Goal: Check status

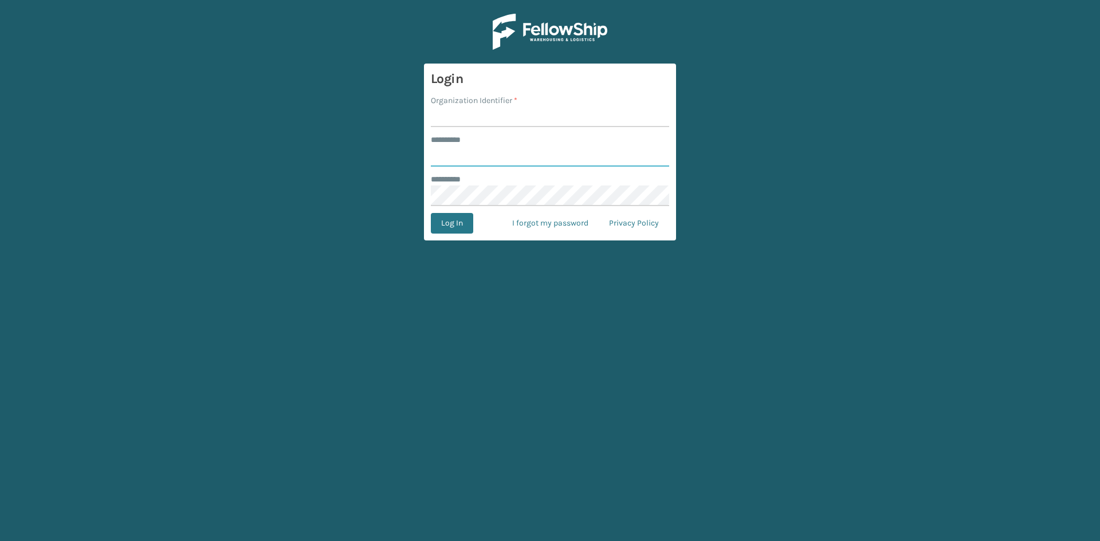
type input "****"
click at [488, 112] on input "Organization Identifier *" at bounding box center [550, 117] width 238 height 21
type input "Foamtex"
click at [461, 221] on button "Log In" at bounding box center [452, 223] width 42 height 21
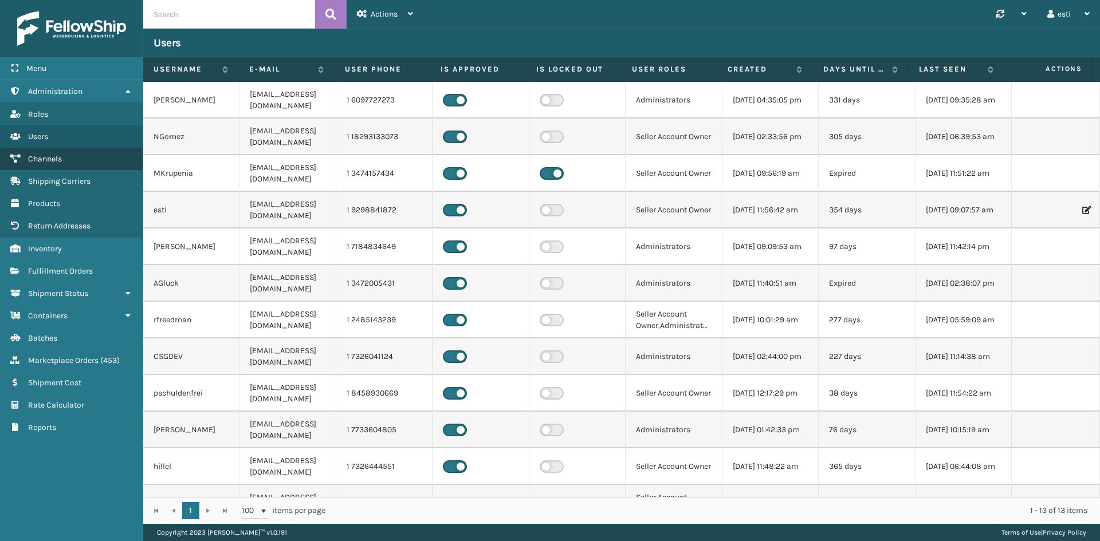
click at [49, 162] on span "Channels" at bounding box center [45, 159] width 34 height 10
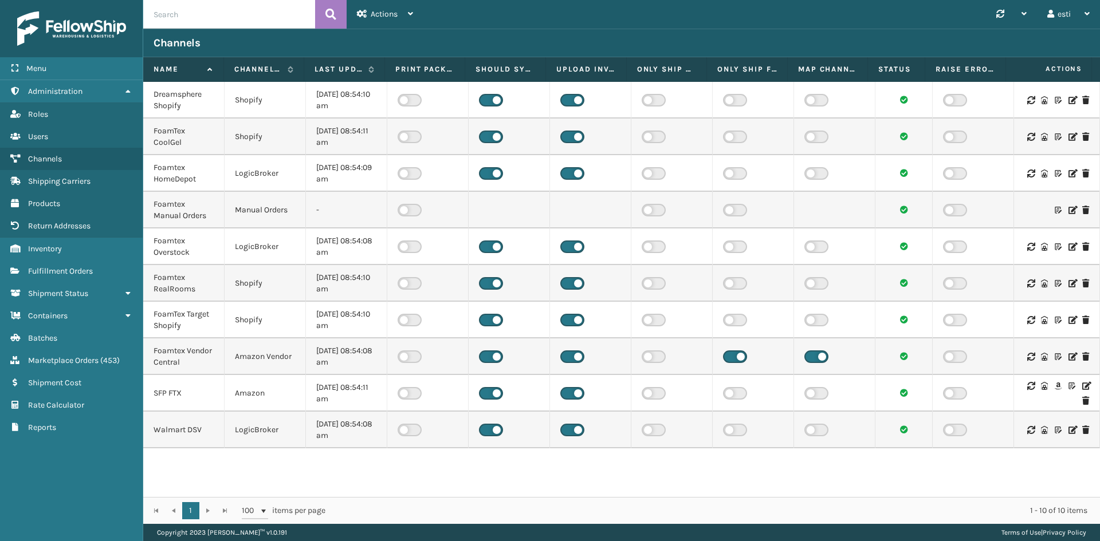
click at [1082, 383] on icon at bounding box center [1085, 386] width 7 height 8
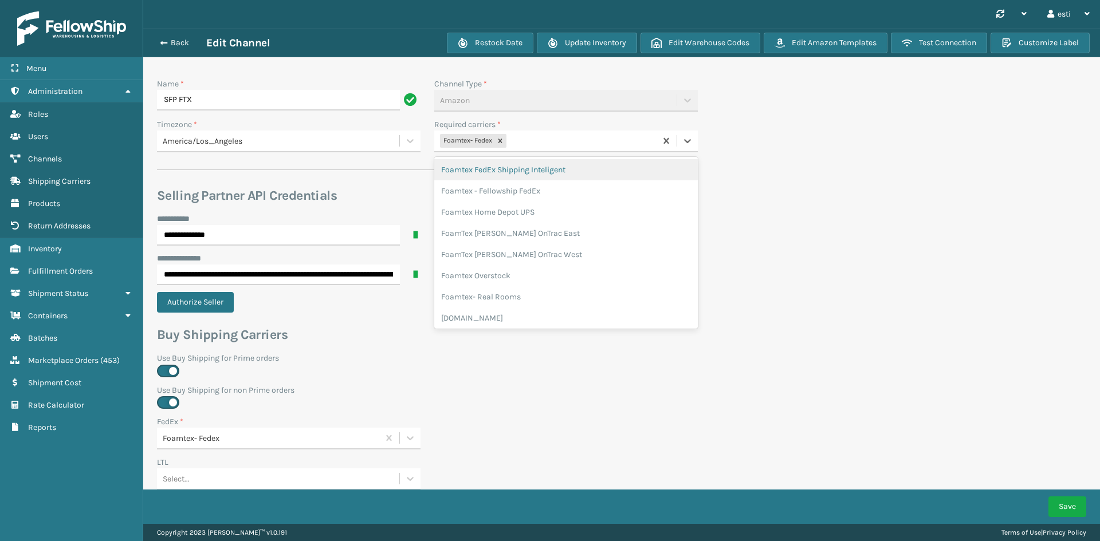
click at [524, 144] on div "Foamtex- Fedex" at bounding box center [545, 141] width 222 height 19
type input "whi"
click at [529, 168] on div "Foamtex UPS Whitestone Milliard" at bounding box center [566, 169] width 264 height 21
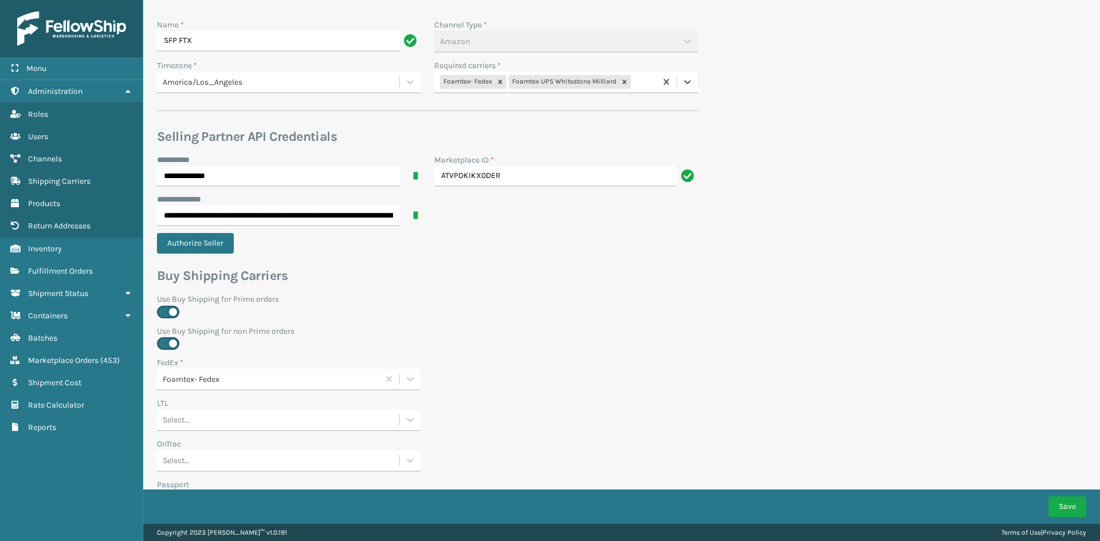
scroll to position [344, 0]
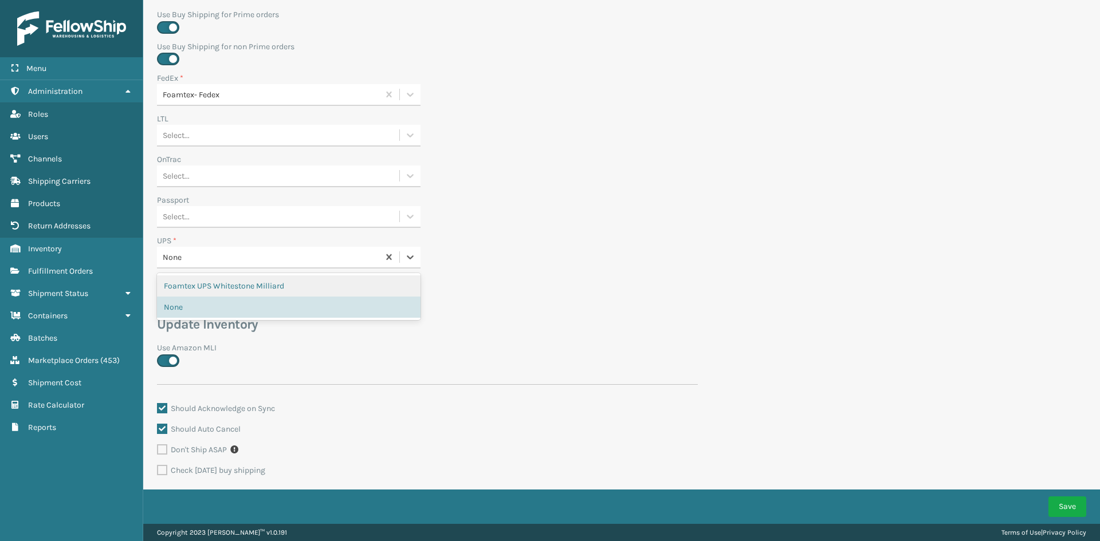
click at [199, 256] on div "None" at bounding box center [271, 258] width 217 height 12
click at [212, 285] on div "Foamtex UPS Whitestone Milliard" at bounding box center [289, 286] width 264 height 21
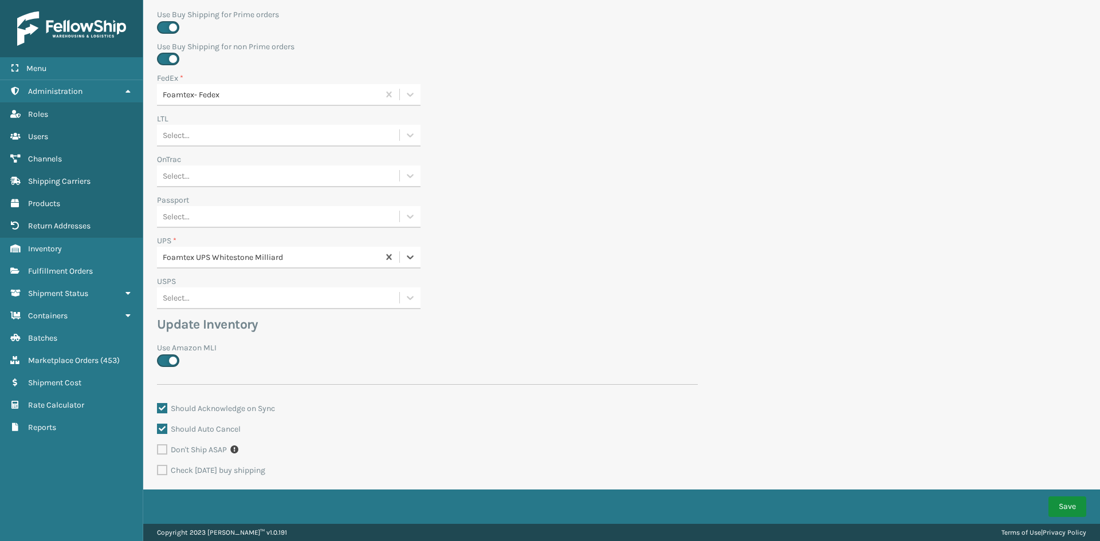
click at [1063, 503] on button "Save" at bounding box center [1068, 507] width 38 height 21
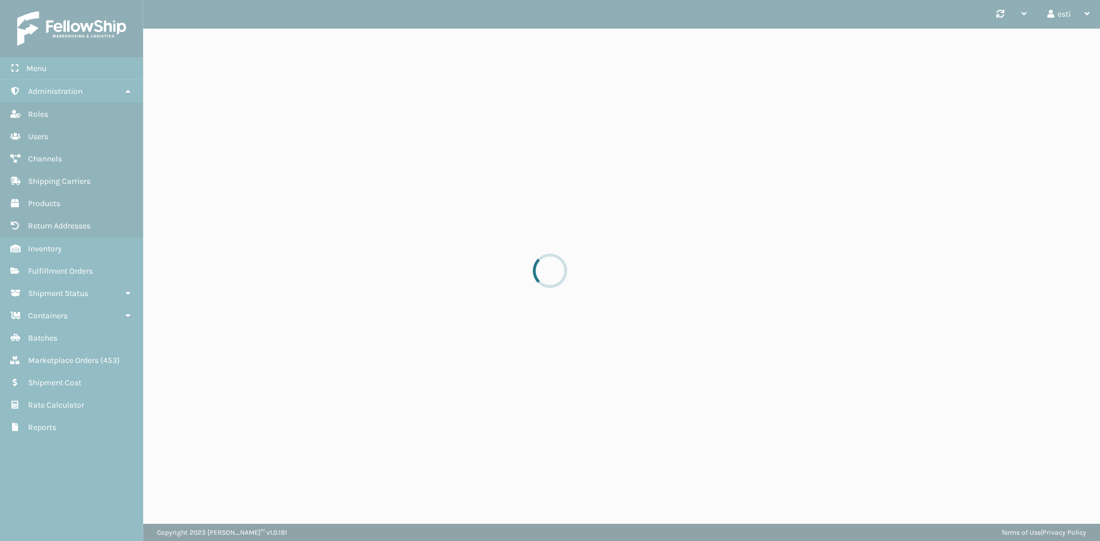
scroll to position [0, 0]
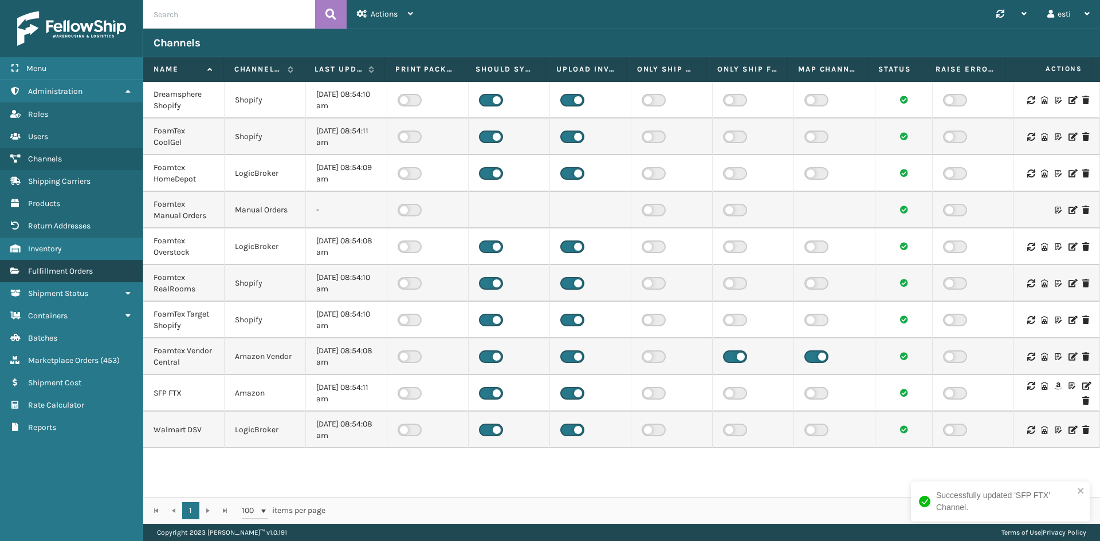
click at [89, 272] on span "Fulfillment Orders" at bounding box center [60, 271] width 65 height 10
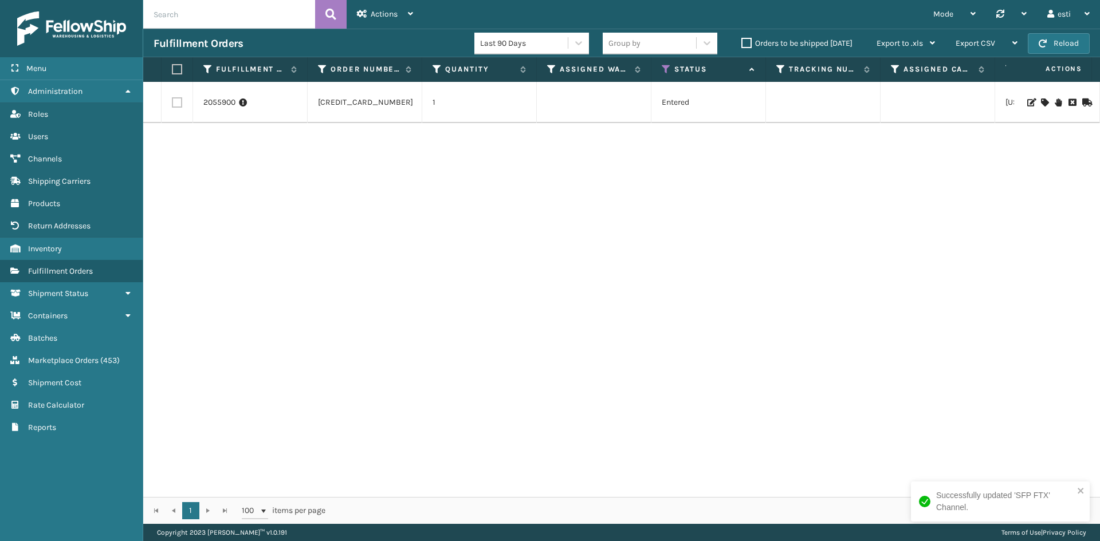
click at [745, 42] on label "Orders to be shipped [DATE]" at bounding box center [796, 43] width 111 height 10
click at [742, 42] on input "Orders to be shipped [DATE]" at bounding box center [741, 40] width 1 height 7
click at [668, 69] on icon at bounding box center [666, 69] width 9 height 10
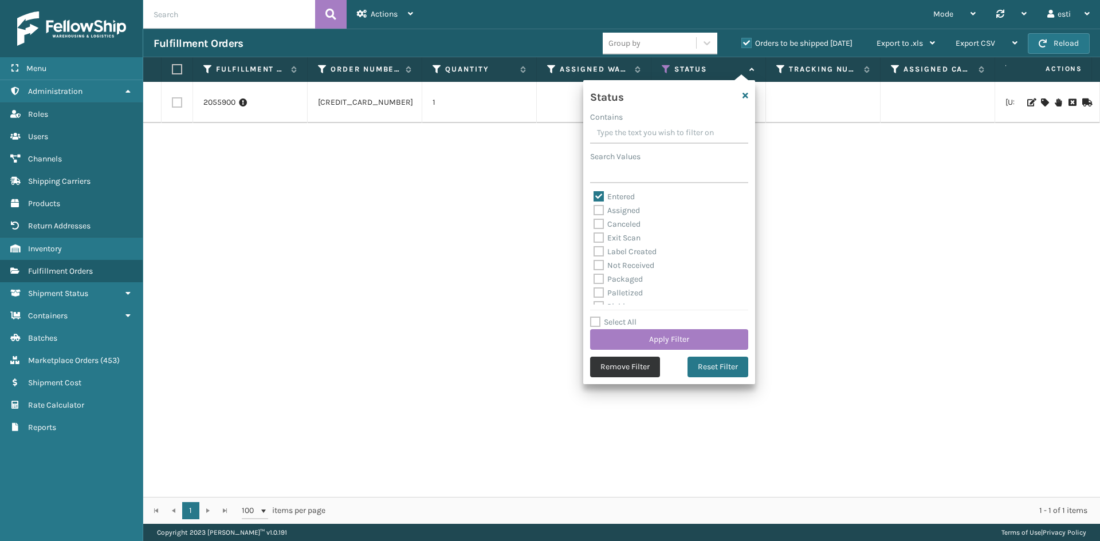
click at [630, 370] on button "Remove Filter" at bounding box center [625, 367] width 70 height 21
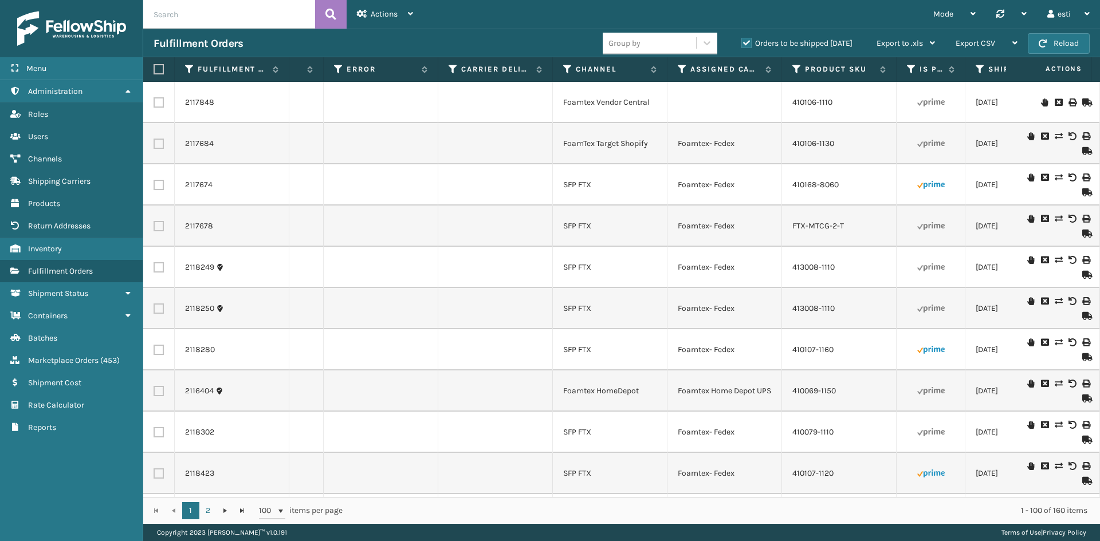
scroll to position [0, 910]
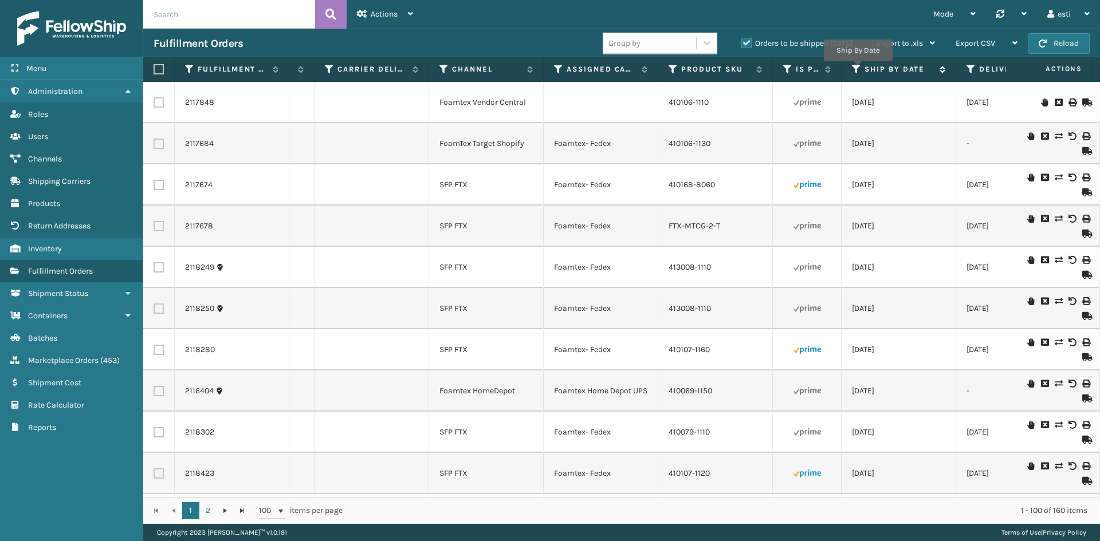
click at [858, 69] on icon at bounding box center [856, 69] width 9 height 10
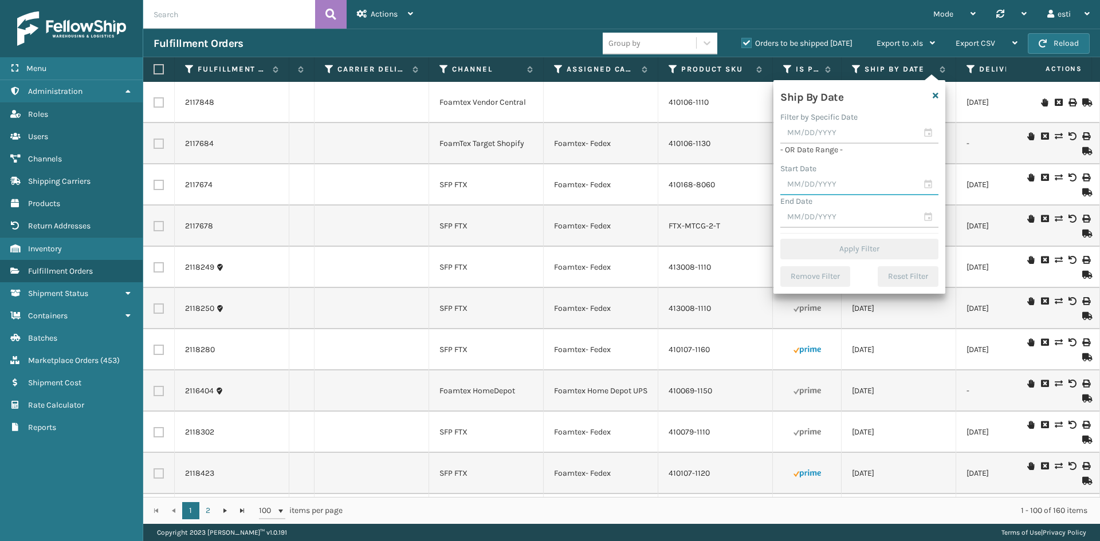
click at [815, 189] on input "text" at bounding box center [859, 185] width 158 height 21
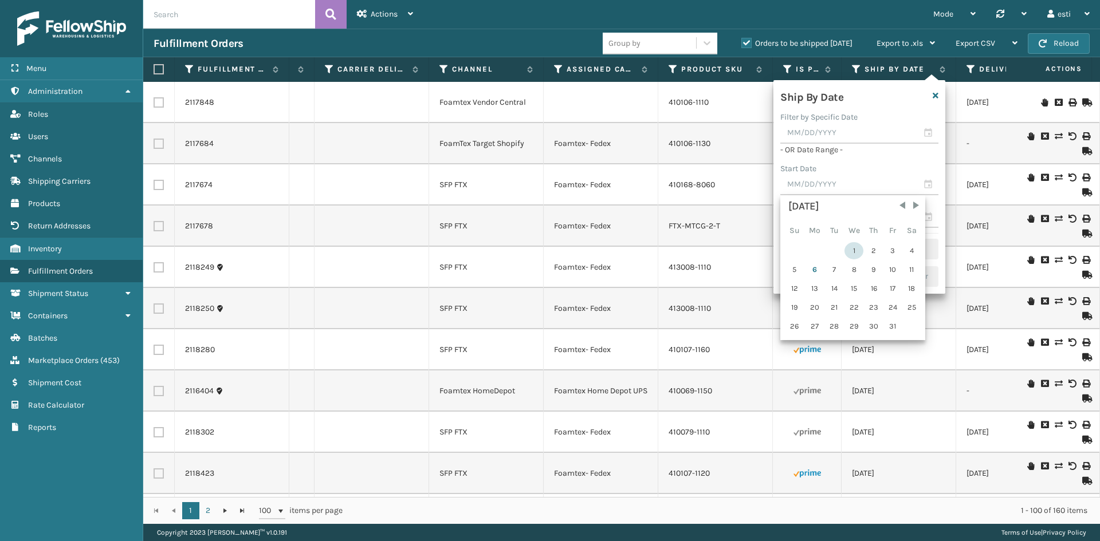
click at [856, 250] on div "1" at bounding box center [854, 250] width 19 height 17
type input "[DATE]"
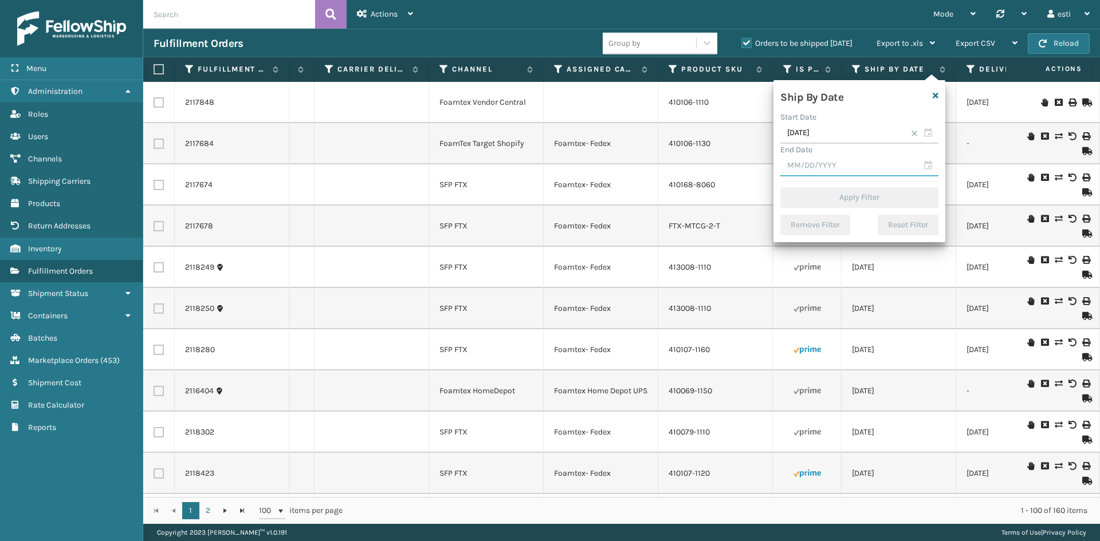
click at [836, 167] on input "text" at bounding box center [859, 166] width 158 height 21
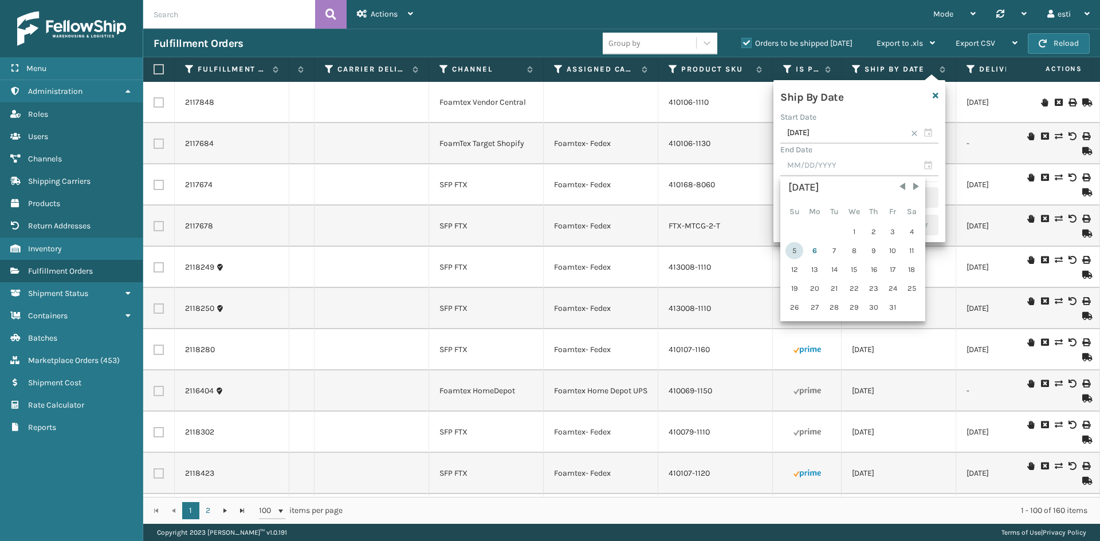
click at [796, 251] on div "5" at bounding box center [795, 250] width 18 height 17
type input "[DATE]"
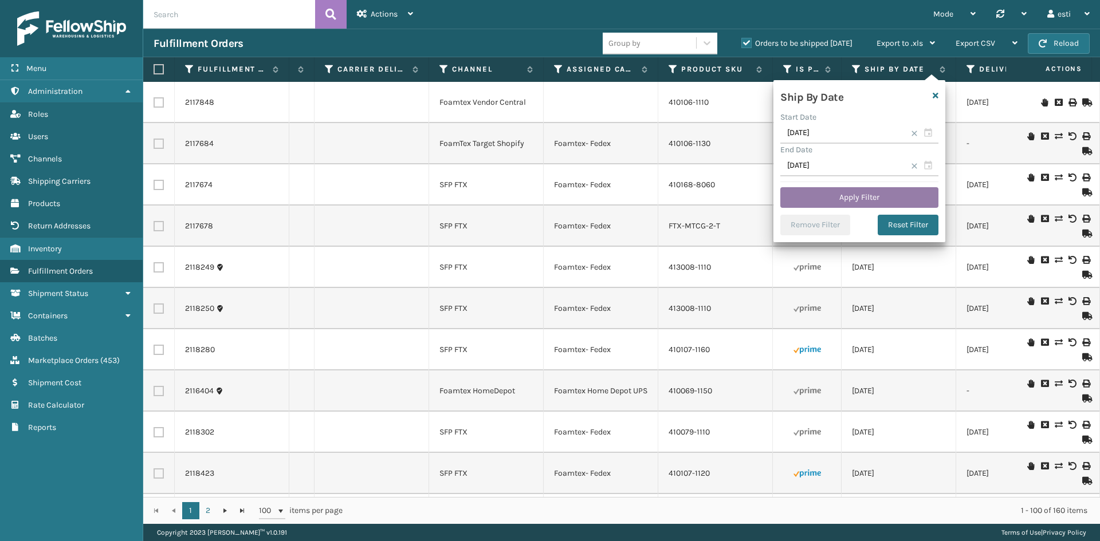
click at [835, 191] on button "Apply Filter" at bounding box center [859, 197] width 158 height 21
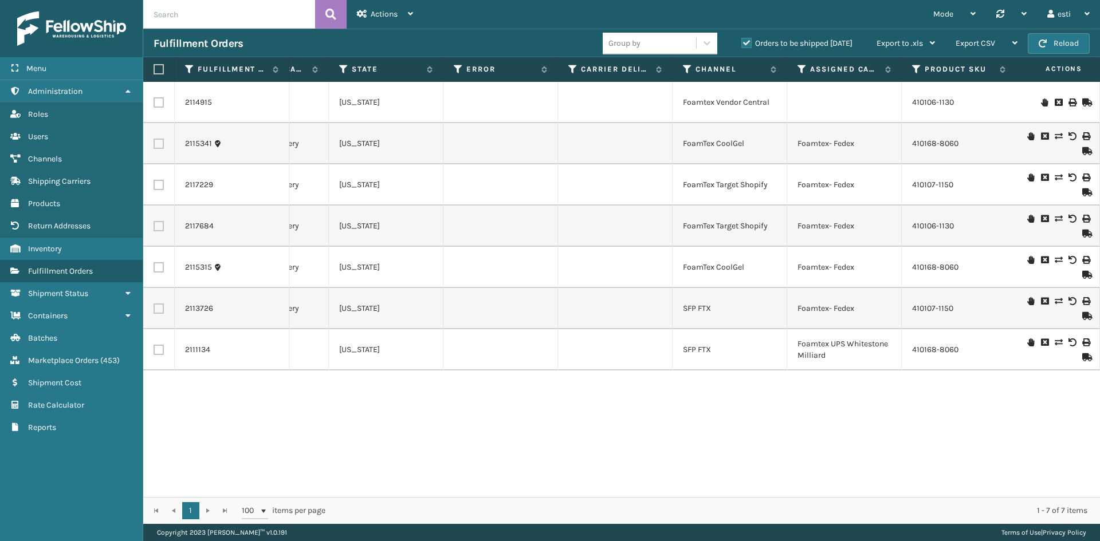
scroll to position [0, 0]
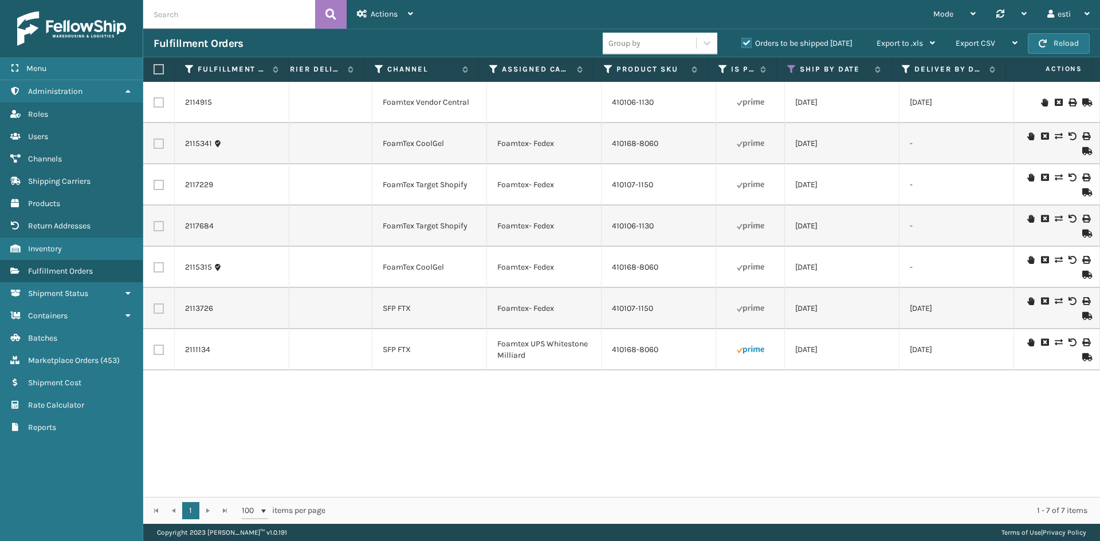
click at [654, 488] on div "2114915 Bqc8bgrgK 1 [PERSON_NAME] Assigned 1ZXH04530385396463 UPS Ground [US_ST…" at bounding box center [621, 289] width 957 height 415
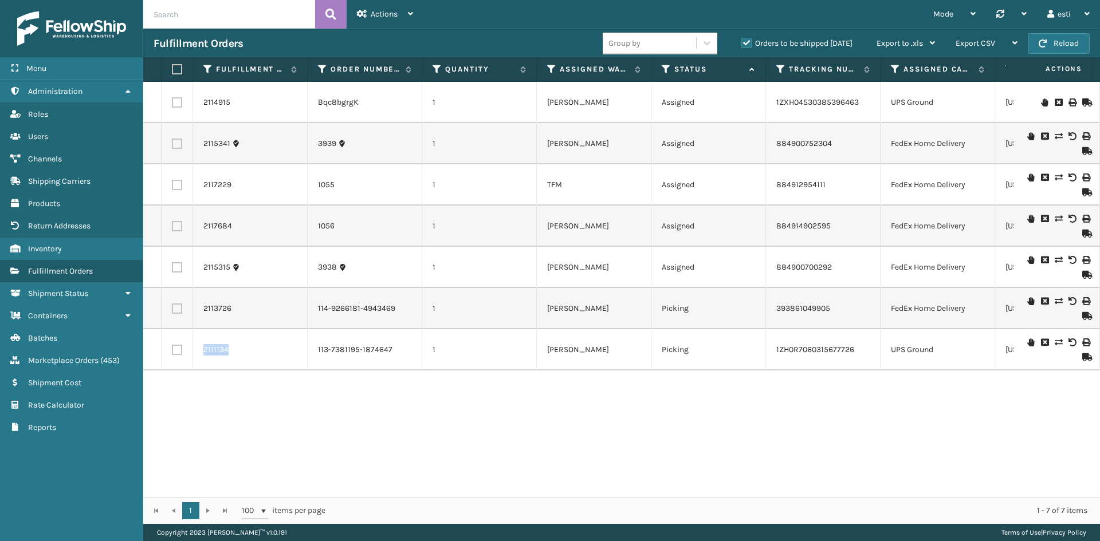
drag, startPoint x: 232, startPoint y: 347, endPoint x: 201, endPoint y: 354, distance: 31.6
click at [201, 354] on td "2111134" at bounding box center [250, 349] width 115 height 41
copy link "2111134"
click at [760, 335] on td "Picking" at bounding box center [709, 349] width 115 height 41
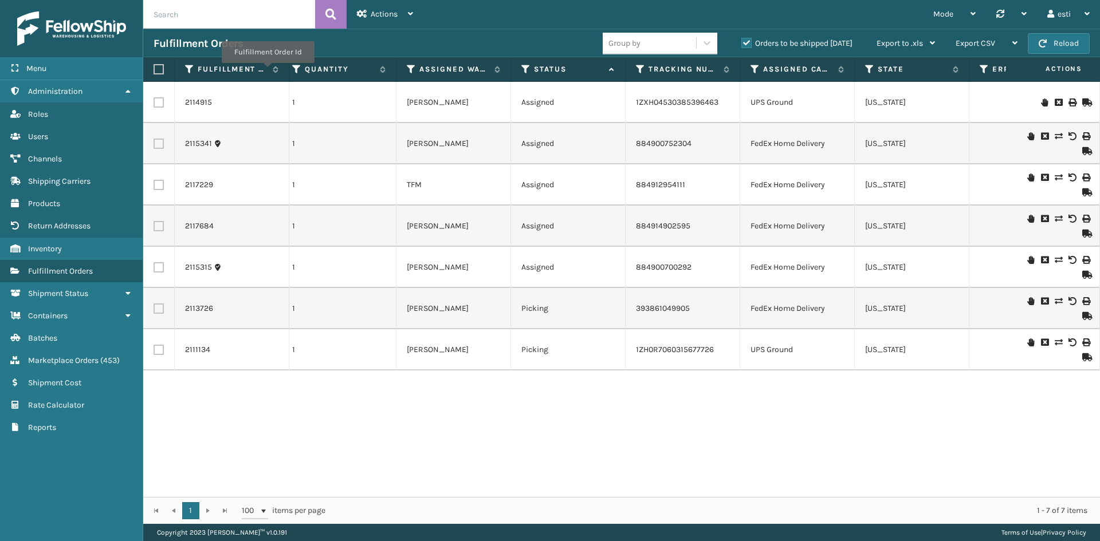
click at [749, 40] on label "Orders to be shipped [DATE]" at bounding box center [796, 43] width 111 height 10
click at [742, 40] on input "Orders to be shipped [DATE]" at bounding box center [741, 40] width 1 height 7
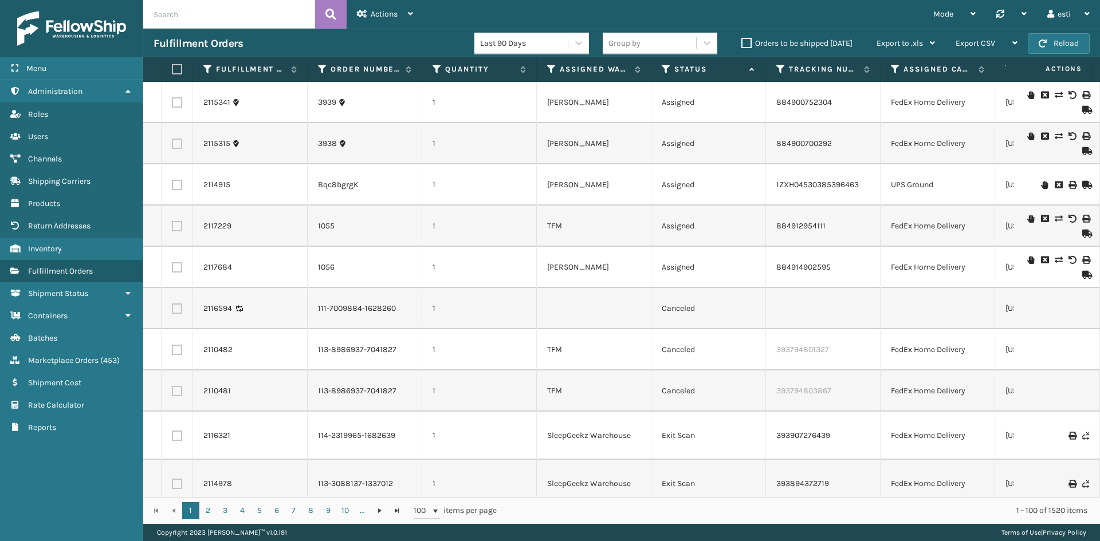
click at [661, 69] on th "Status" at bounding box center [709, 69] width 115 height 25
click at [664, 69] on icon at bounding box center [666, 69] width 9 height 10
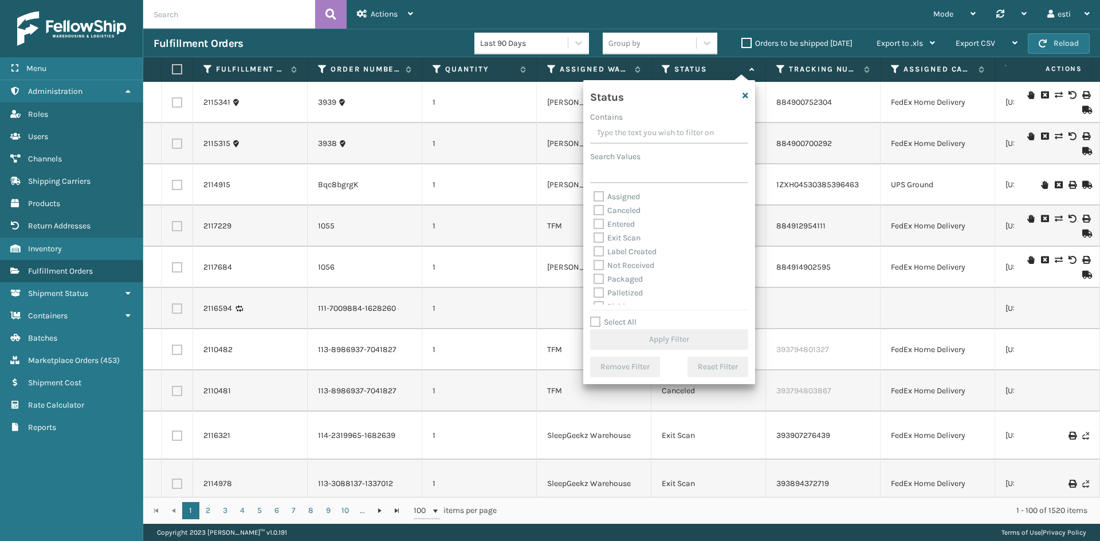
click at [626, 245] on div "Label Created" at bounding box center [669, 252] width 151 height 14
click at [627, 251] on label "Label Created" at bounding box center [625, 252] width 63 height 10
click at [594, 251] on input "Label Created" at bounding box center [594, 248] width 1 height 7
checkbox input "true"
click at [666, 333] on button "Apply Filter" at bounding box center [669, 339] width 158 height 21
